Goal: Information Seeking & Learning: Learn about a topic

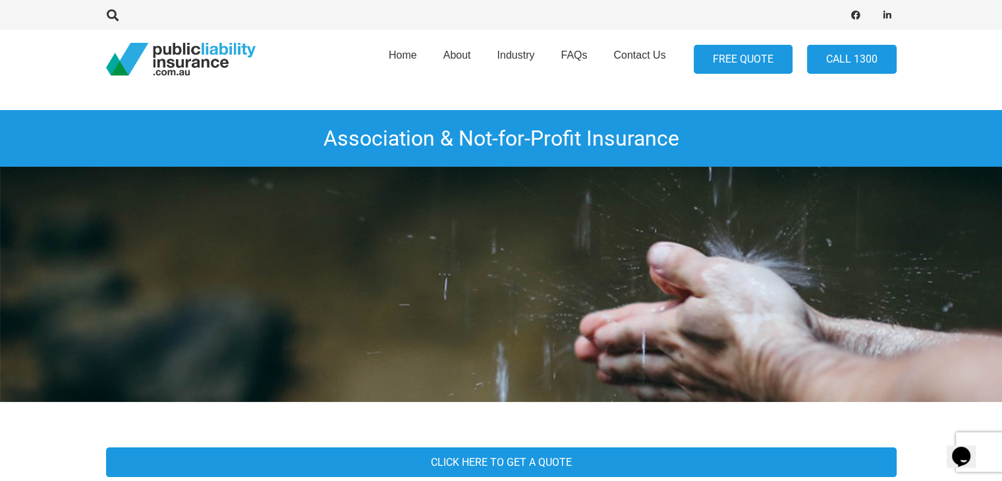
click at [753, 55] on link "FREE QUOTE" at bounding box center [743, 60] width 99 height 30
click at [571, 55] on span "FAQs" at bounding box center [574, 54] width 26 height 11
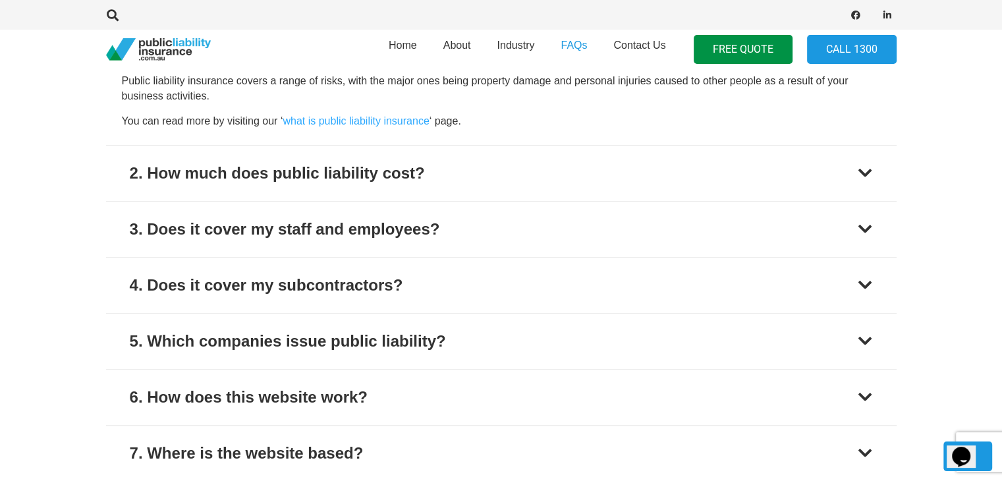
scroll to position [659, 0]
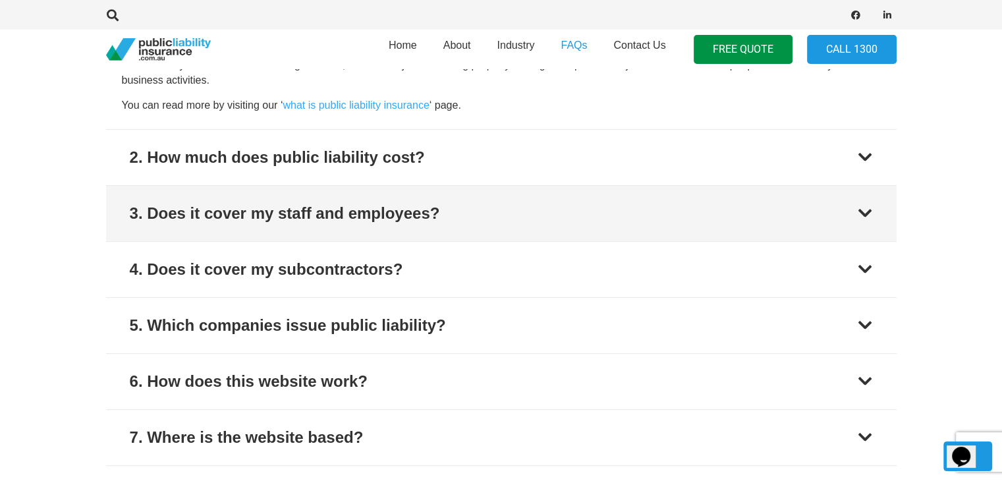
click at [859, 210] on div at bounding box center [865, 214] width 16 height 16
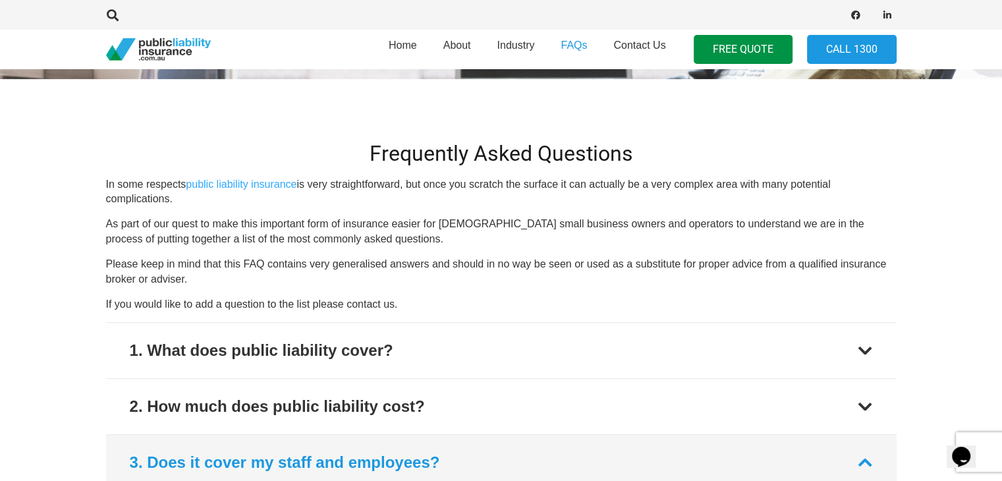
scroll to position [95, 0]
